Goal: Complete application form

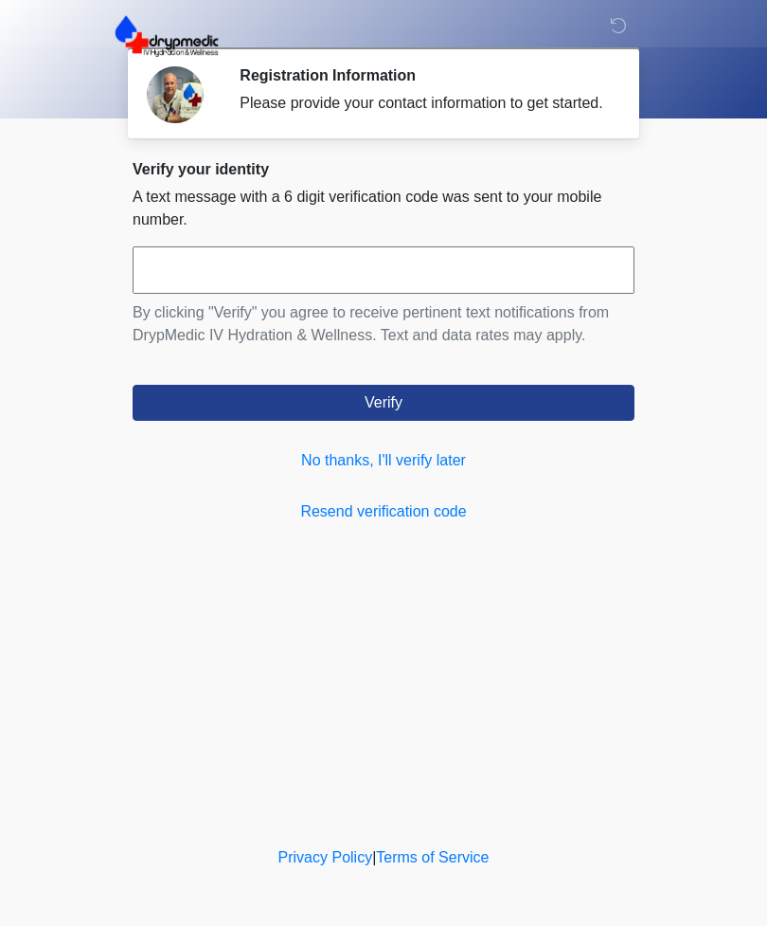
click at [239, 282] on input "text" at bounding box center [384, 269] width 502 height 47
type input "******"
click at [437, 410] on button "Verify" at bounding box center [384, 403] width 502 height 36
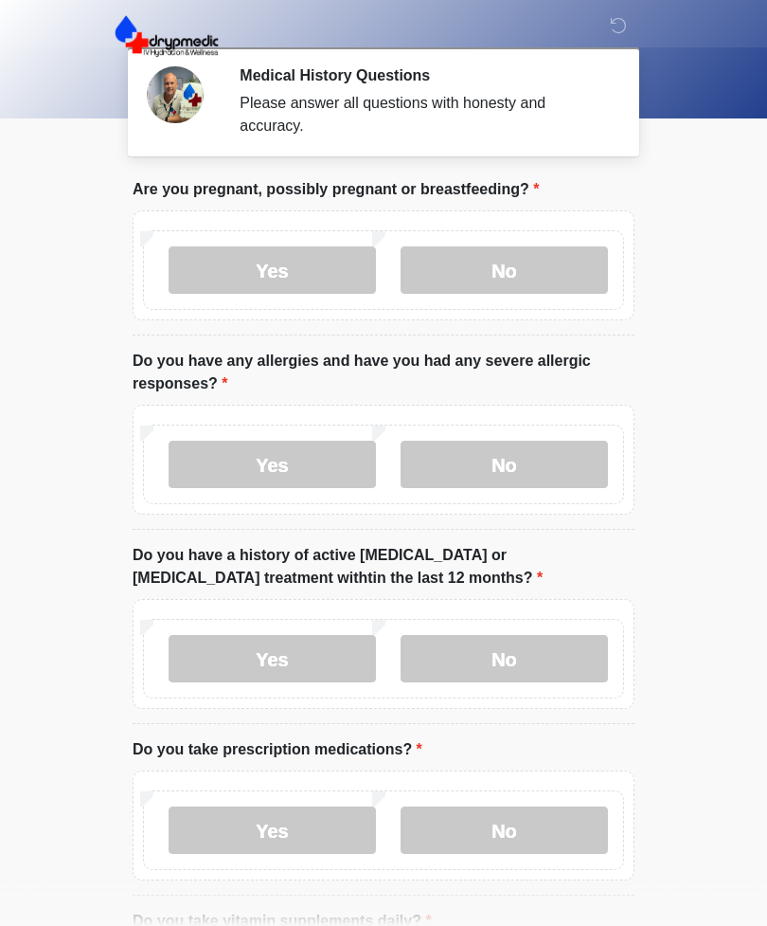
click at [540, 258] on label "No" at bounding box center [504, 269] width 207 height 47
click at [316, 460] on label "Yes" at bounding box center [272, 464] width 207 height 47
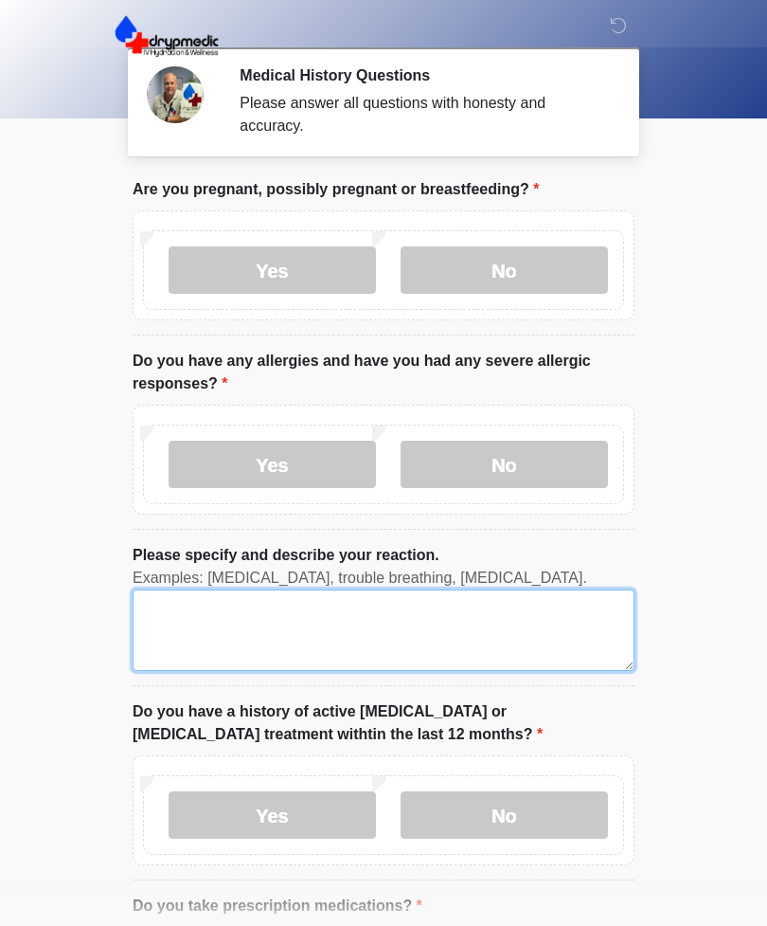
click at [200, 643] on textarea "Please specify and describe your reaction." at bounding box center [384, 629] width 502 height 81
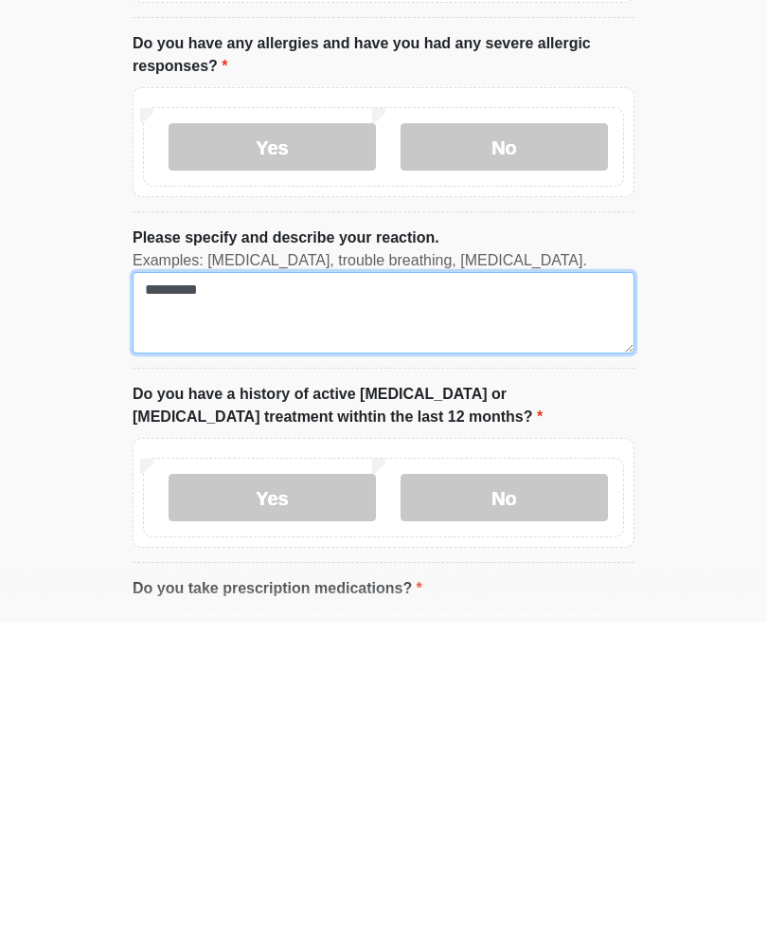
type textarea "*********"
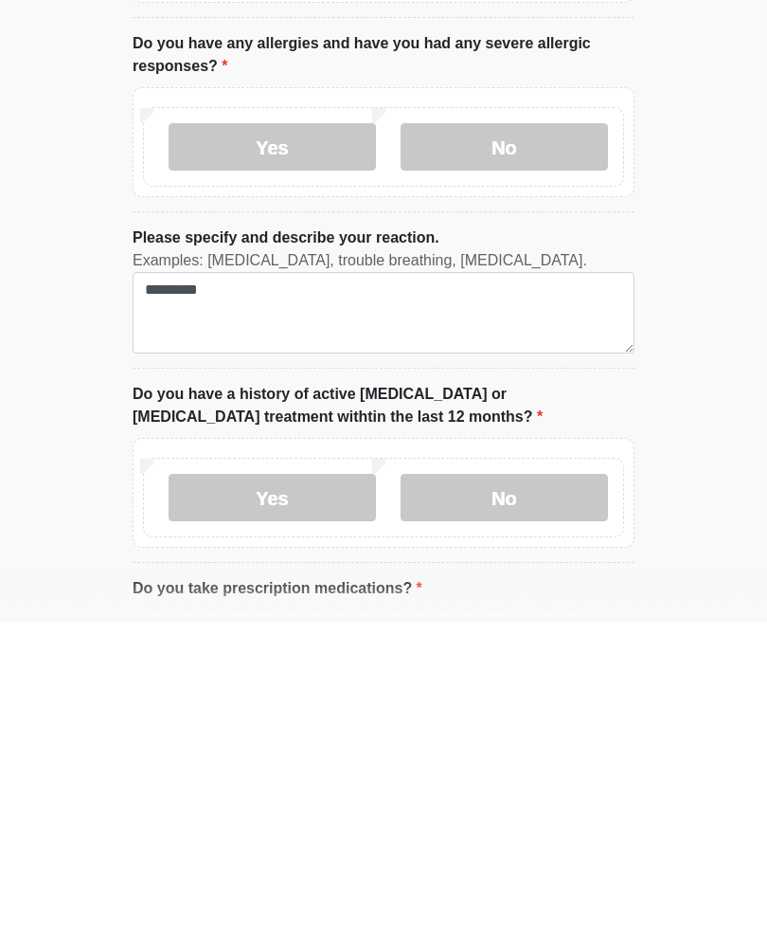
click at [518, 777] on label "No" at bounding box center [504, 800] width 207 height 47
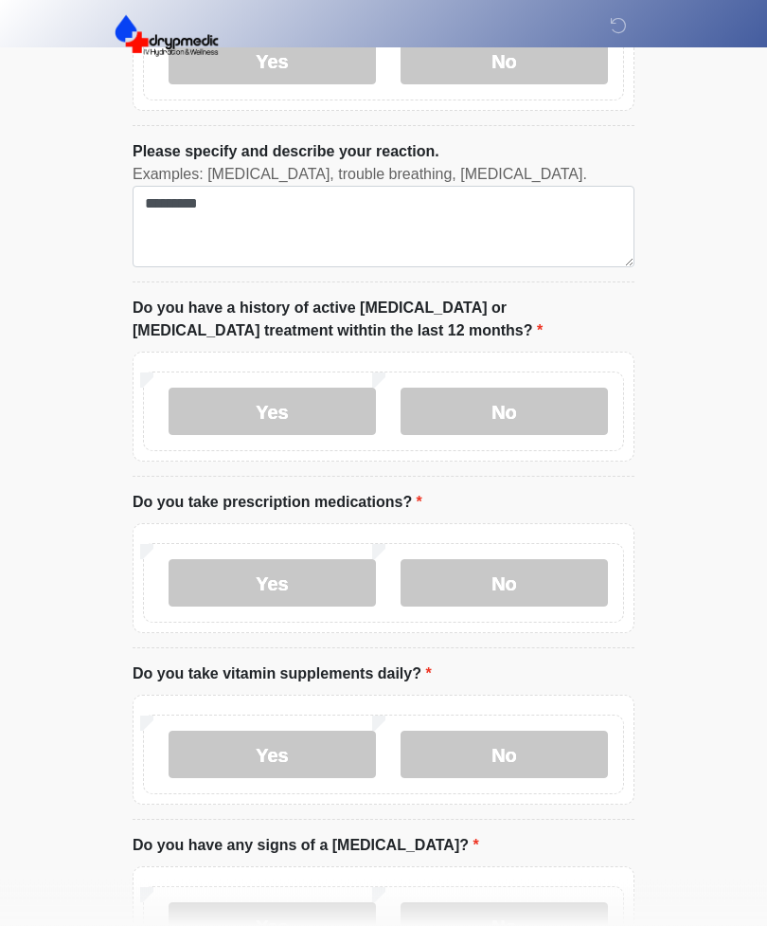
scroll to position [404, 0]
click at [572, 576] on label "No" at bounding box center [504, 582] width 207 height 47
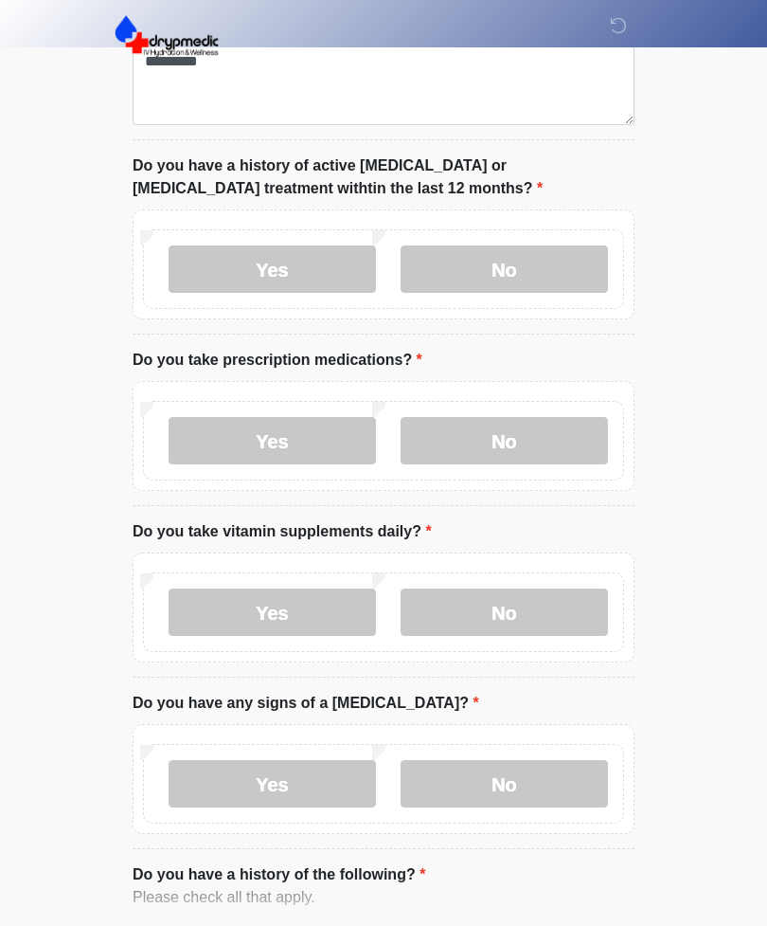
scroll to position [559, 0]
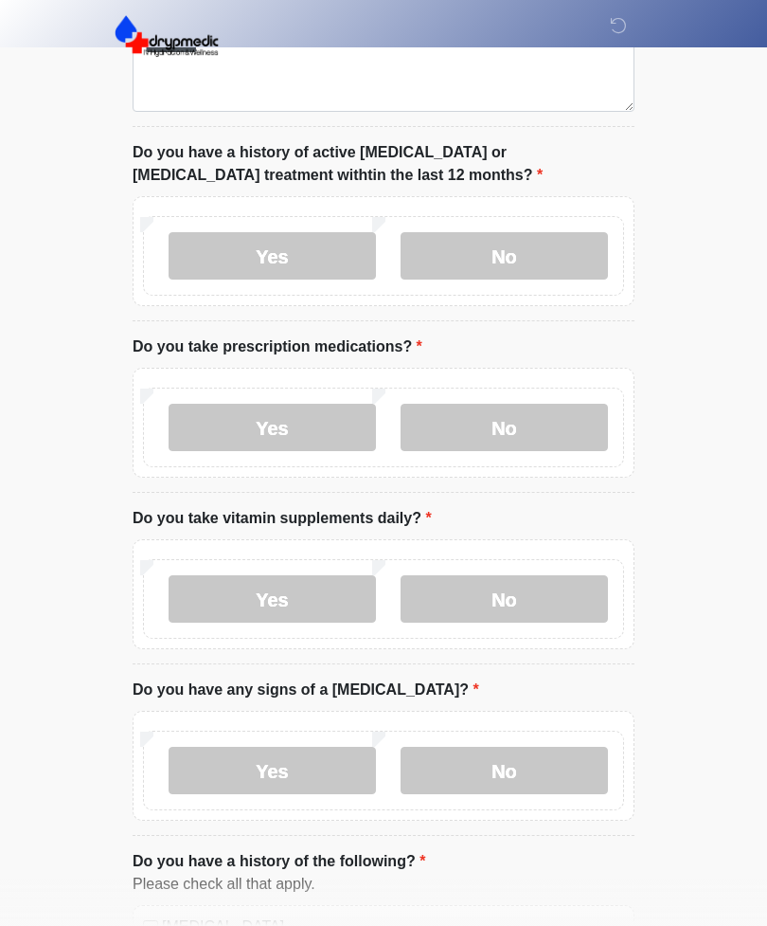
click at [563, 594] on label "No" at bounding box center [504, 598] width 207 height 47
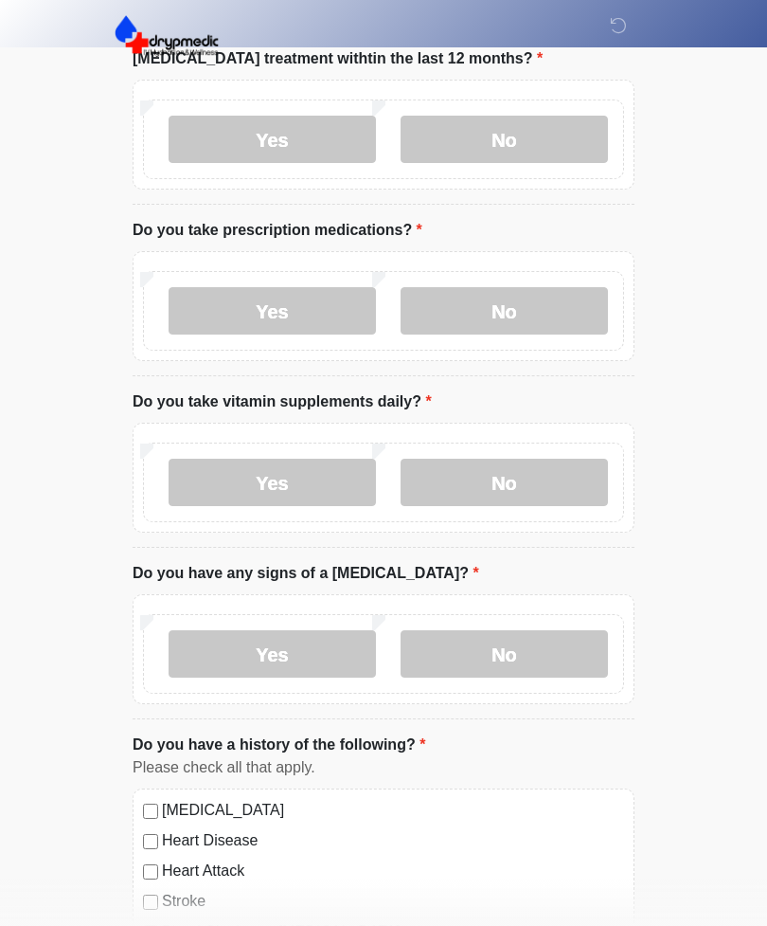
scroll to position [677, 0]
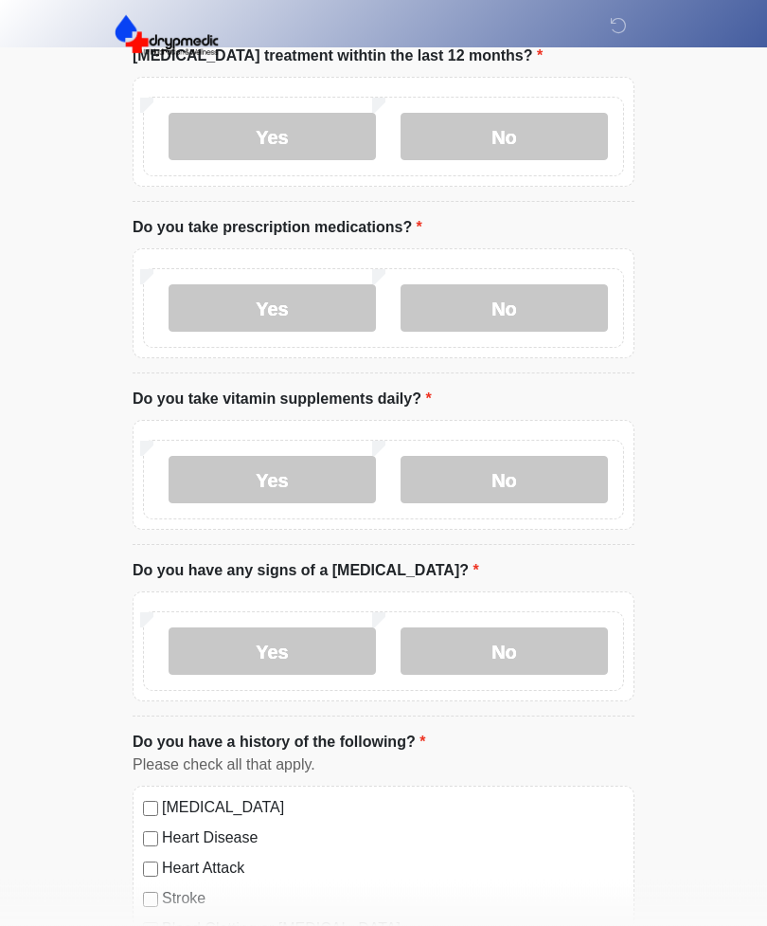
click at [571, 645] on label "No" at bounding box center [504, 651] width 207 height 47
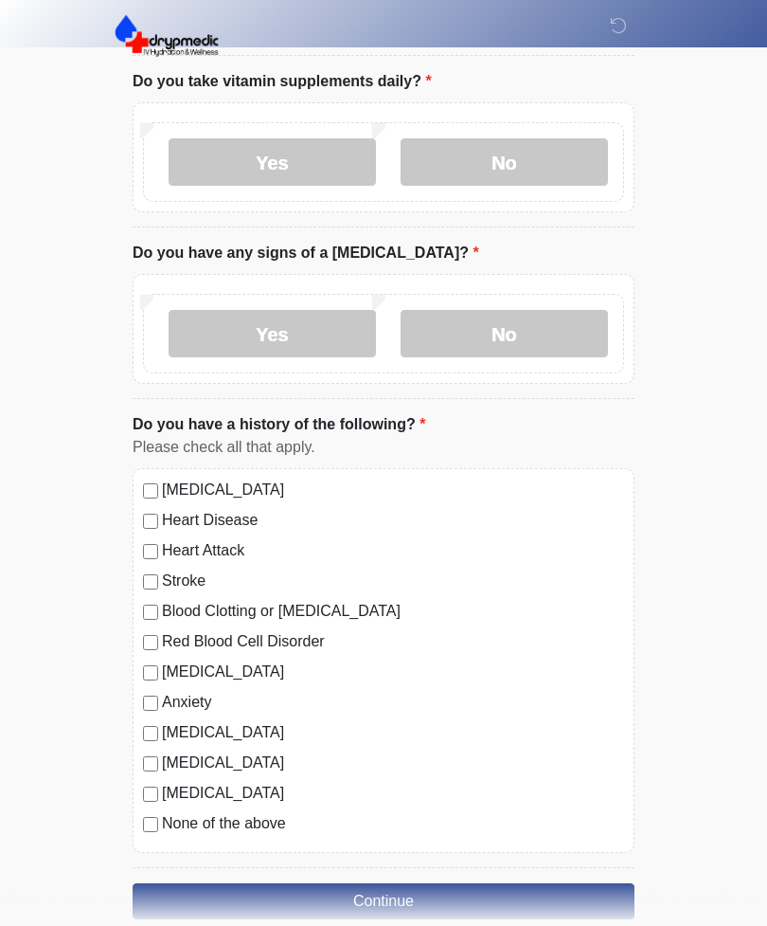
scroll to position [997, 0]
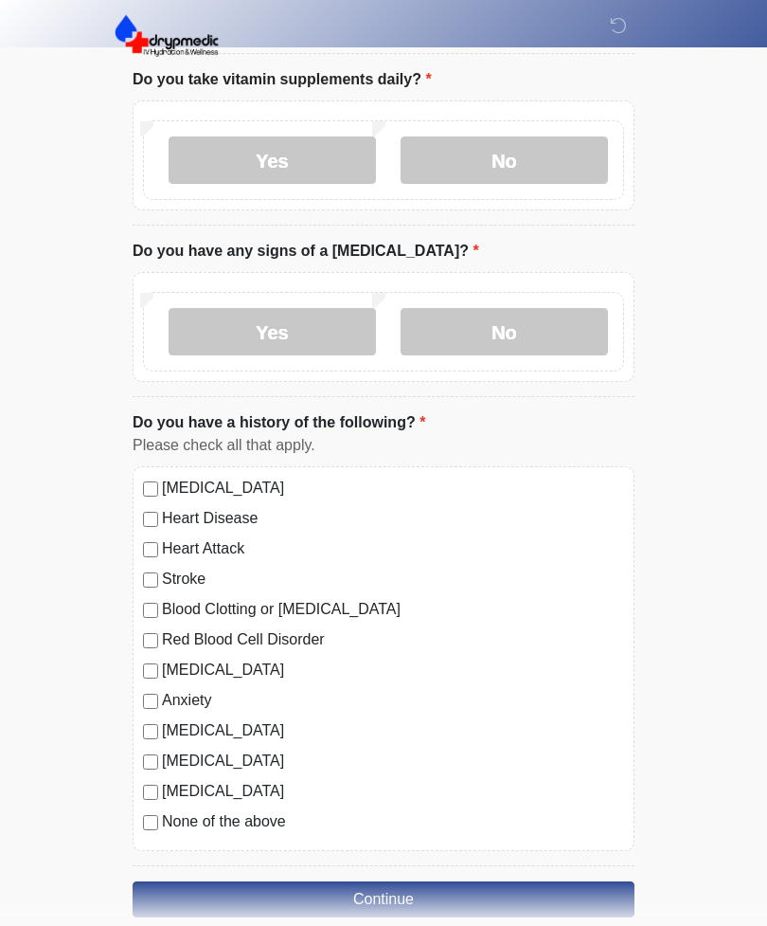
click at [559, 893] on button "Continue" at bounding box center [384, 900] width 502 height 36
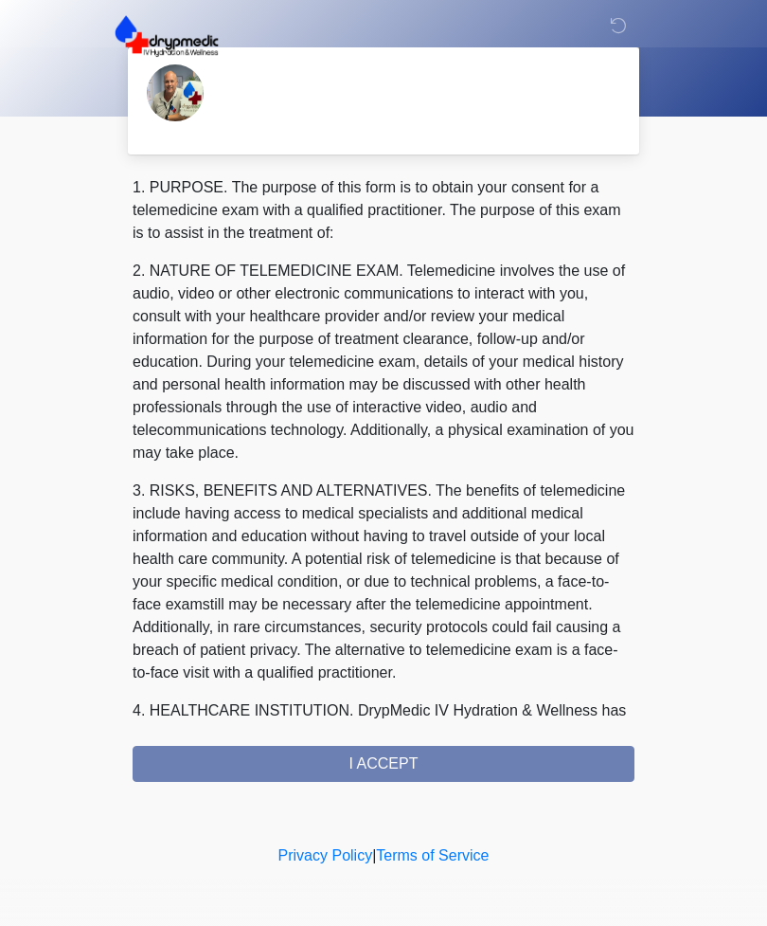
scroll to position [0, 0]
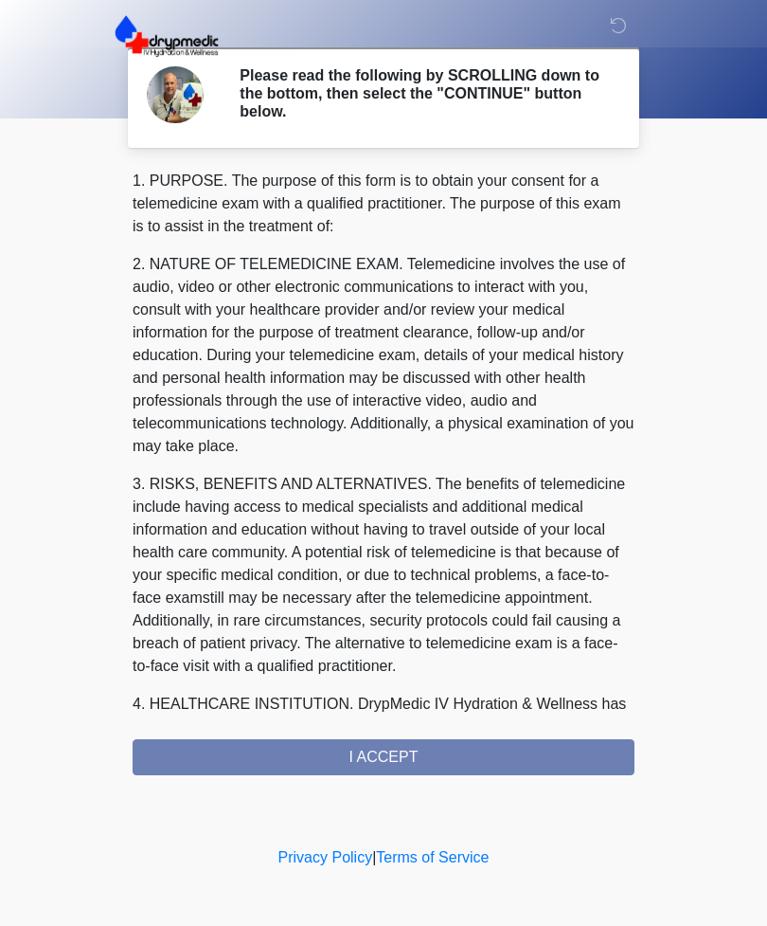
click at [582, 747] on div "1. PURPOSE. The purpose of this form is to obtain your consent for a telemedici…" at bounding box center [384, 472] width 502 height 605
click at [398, 738] on div "1. PURPOSE. The purpose of this form is to obtain your consent for a telemedici…" at bounding box center [384, 472] width 502 height 605
click at [369, 749] on div "1. PURPOSE. The purpose of this form is to obtain your consent for a telemedici…" at bounding box center [384, 472] width 502 height 605
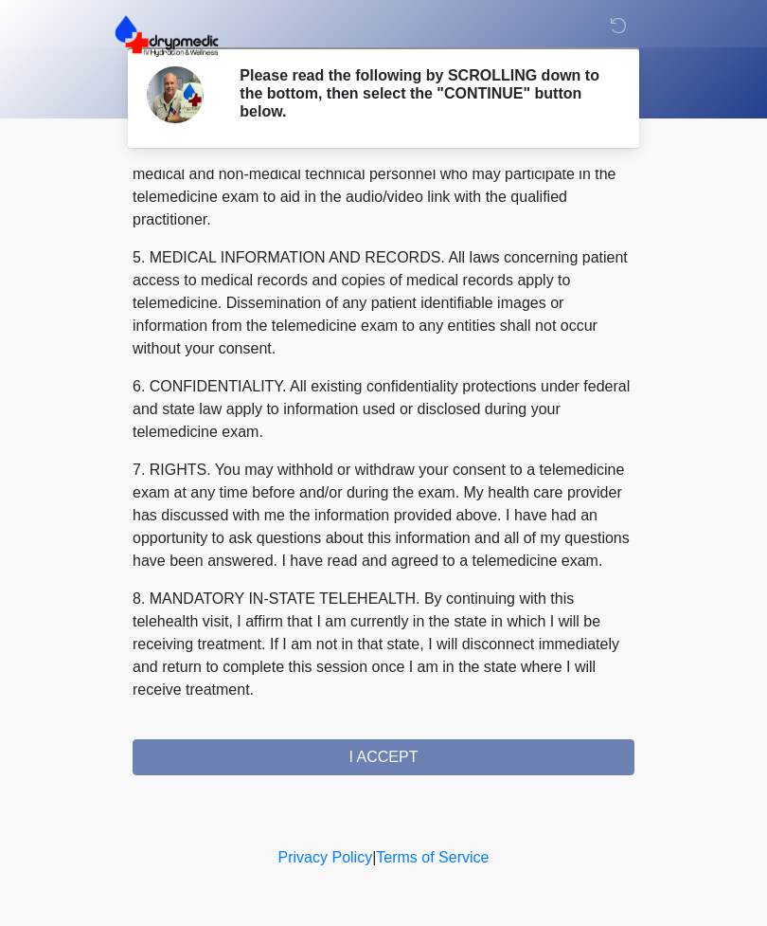
scroll to position [575, 0]
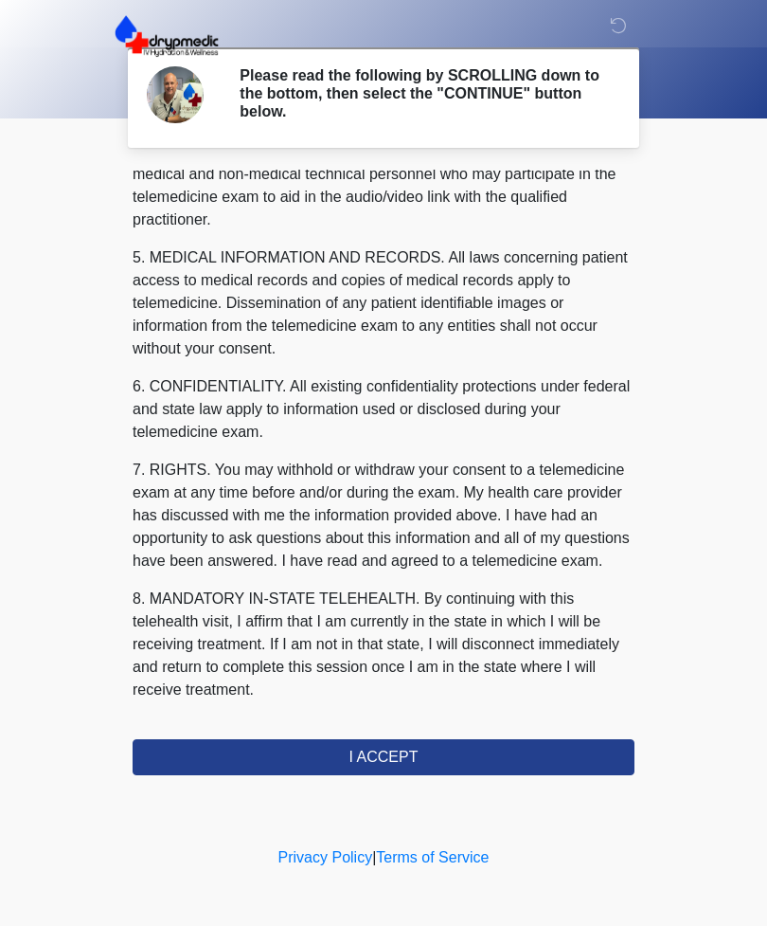
click at [393, 748] on button "I ACCEPT" at bounding box center [384, 757] width 502 height 36
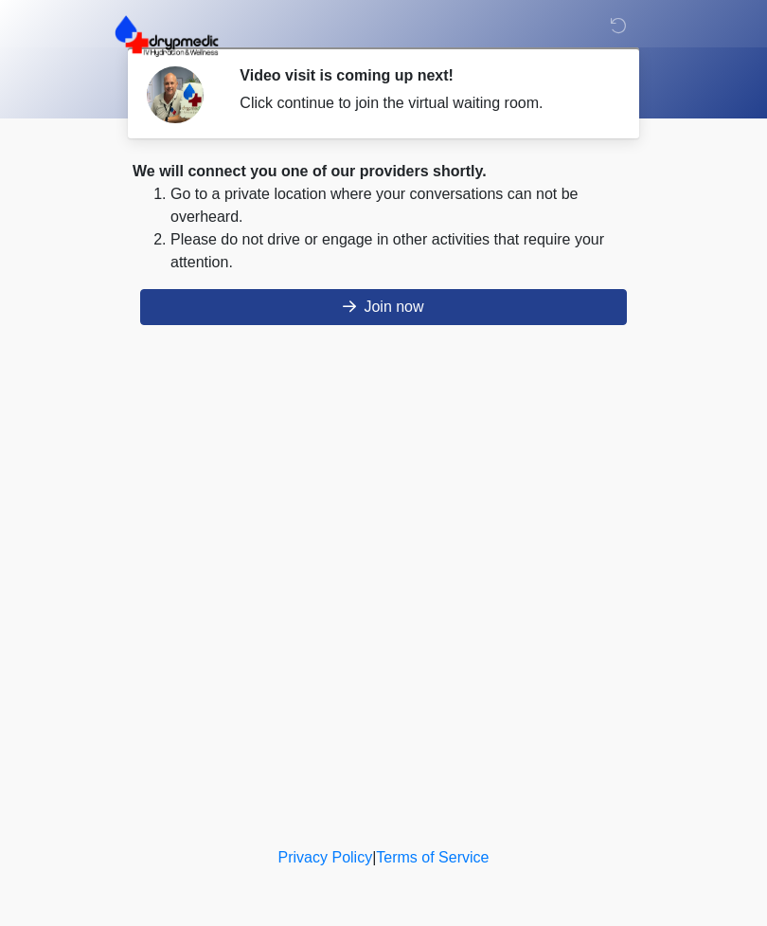
click at [451, 301] on button "Join now" at bounding box center [383, 307] width 487 height 36
